Goal: Information Seeking & Learning: Learn about a topic

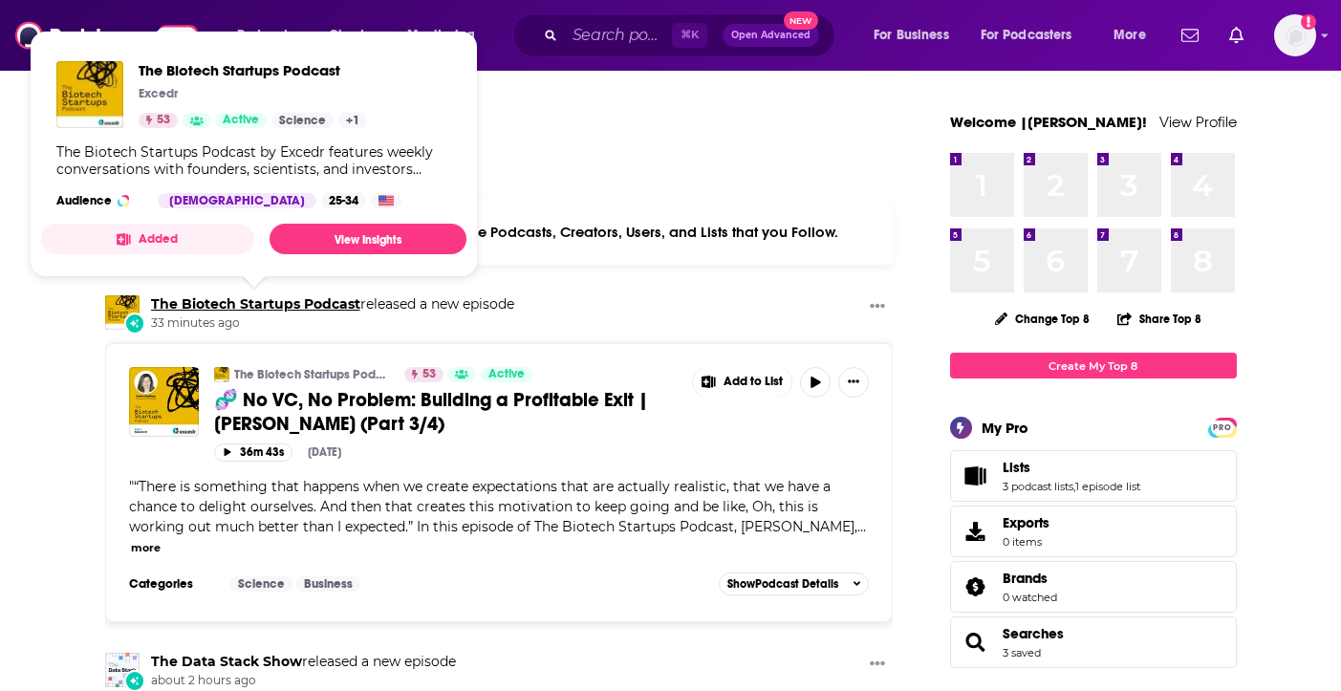
click at [258, 310] on link "The Biotech Startups Podcast" at bounding box center [255, 303] width 209 height 17
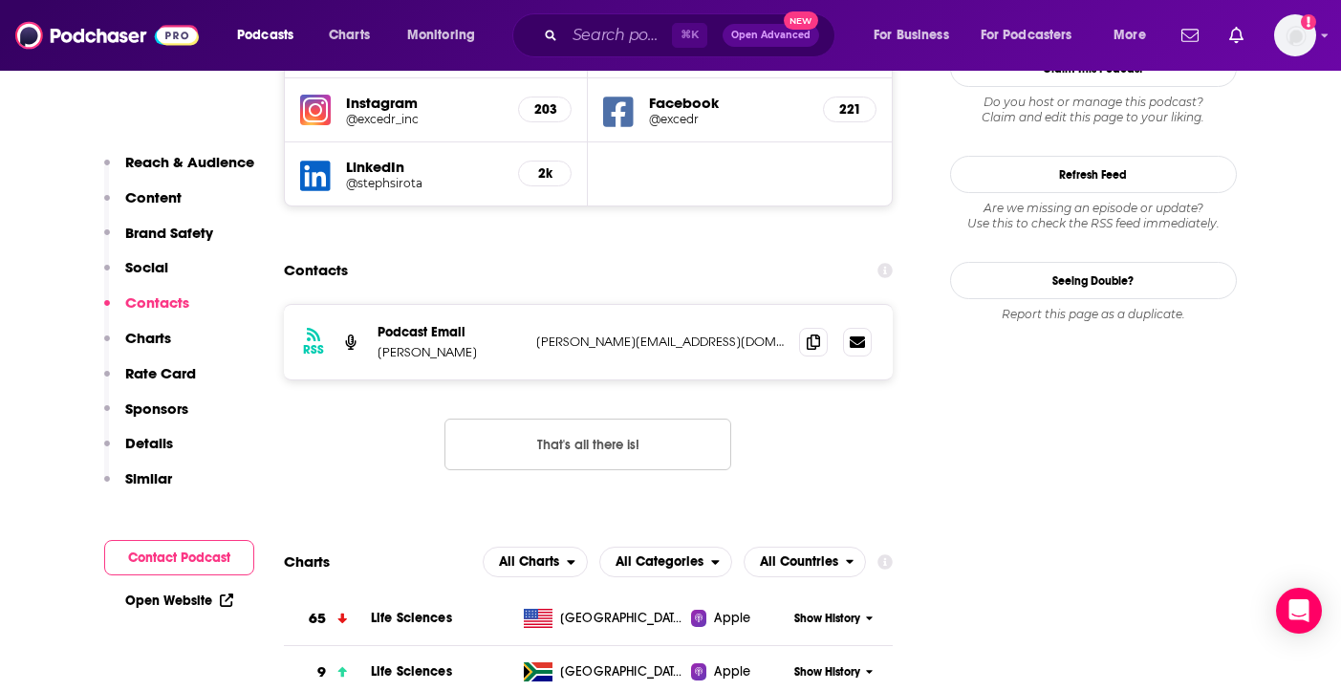
scroll to position [2026, 0]
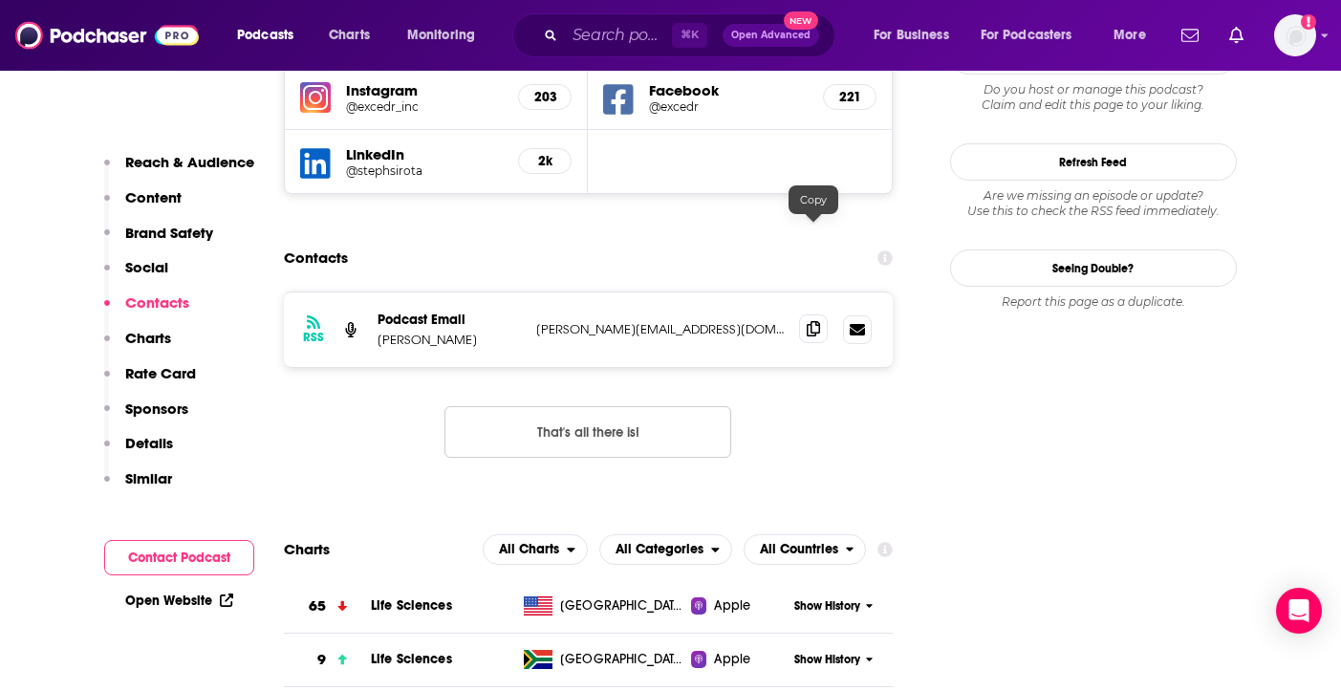
click at [814, 321] on icon at bounding box center [813, 328] width 13 height 15
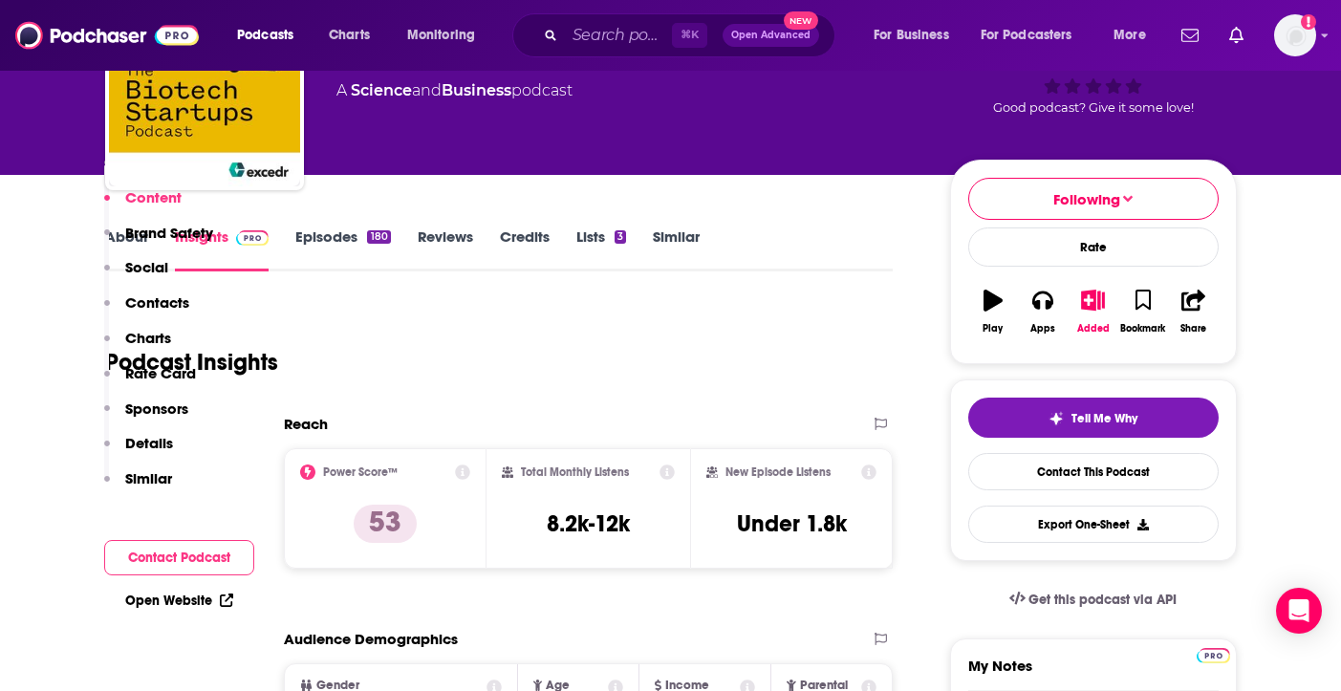
scroll to position [119, 0]
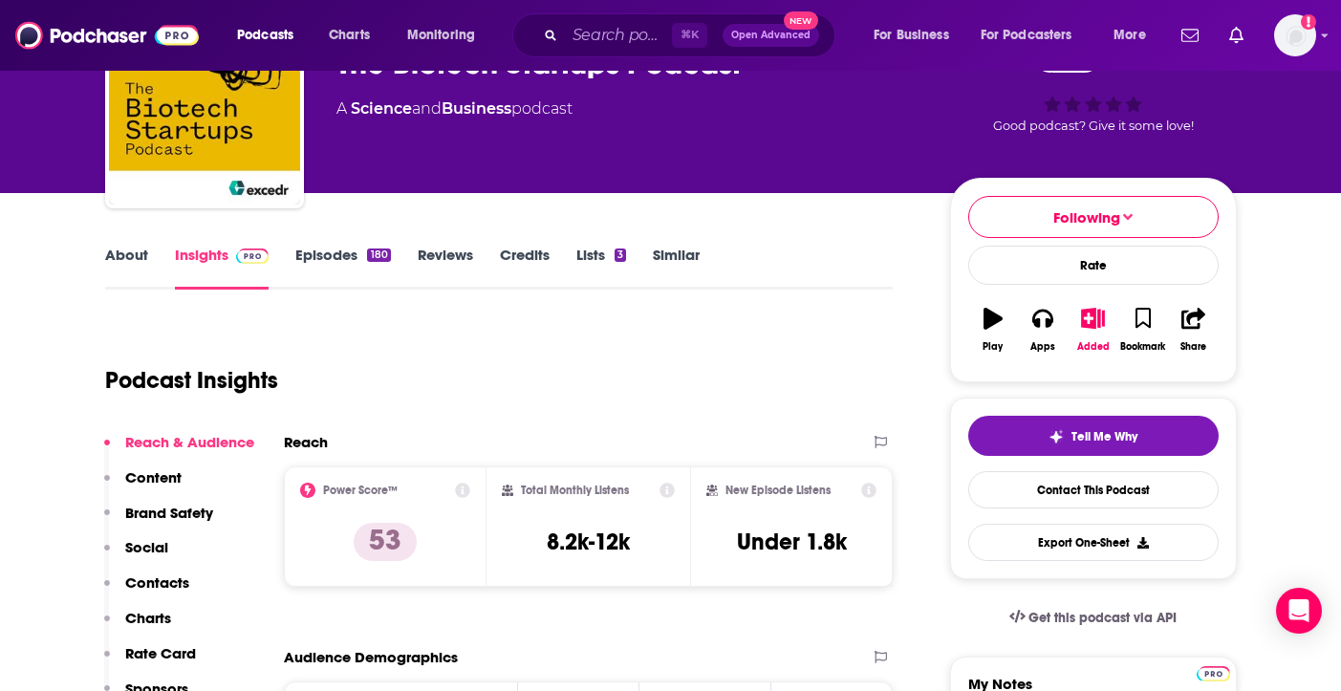
click at [345, 257] on link "Episodes 180" at bounding box center [342, 268] width 95 height 44
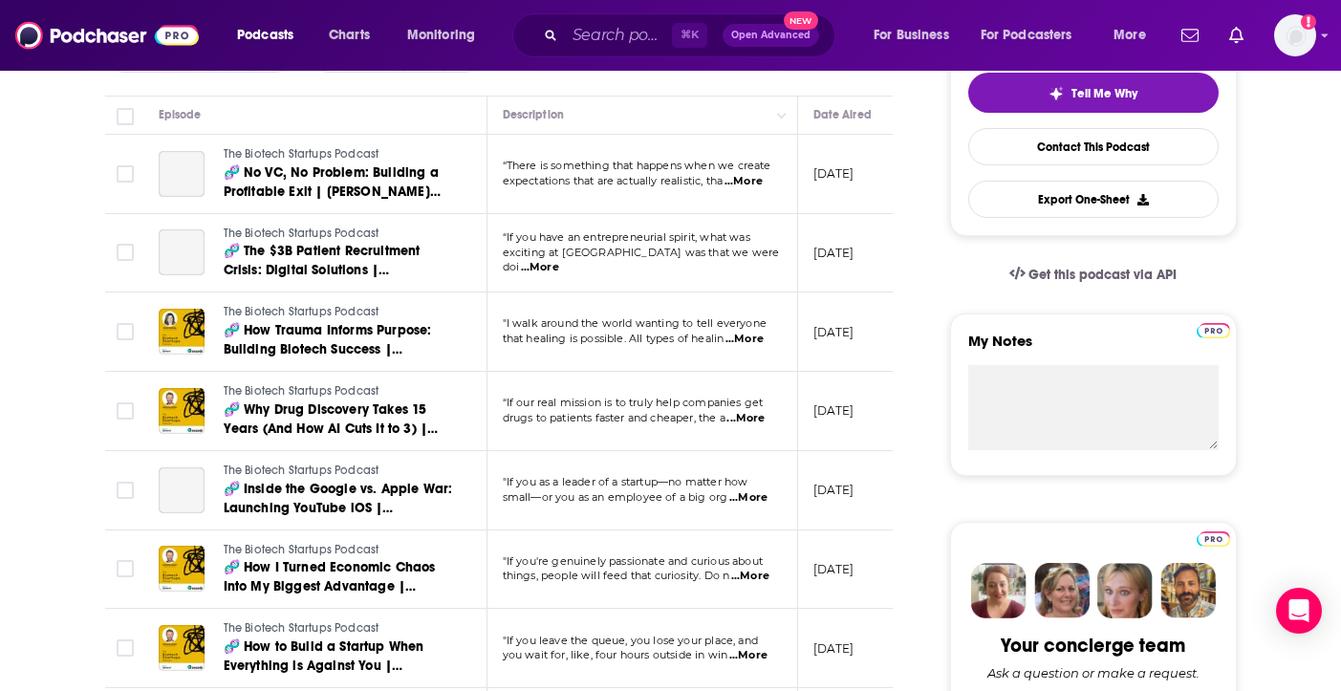
scroll to position [595, 0]
